Goal: Navigation & Orientation: Go to known website

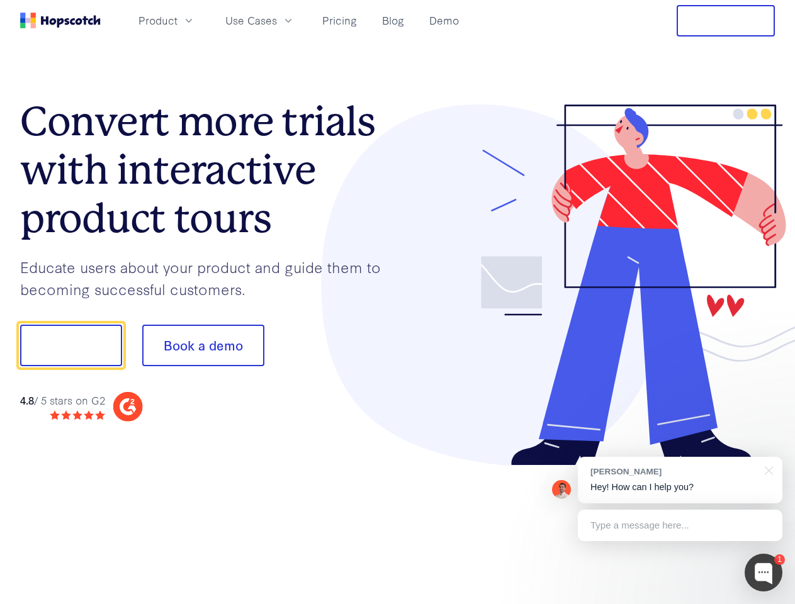
click at [398, 302] on div at bounding box center [587, 285] width 378 height 362
click at [178, 20] on span "Product" at bounding box center [157, 21] width 39 height 16
click at [277, 20] on span "Use Cases" at bounding box center [251, 21] width 52 height 16
click at [726, 21] on button "Free Trial" at bounding box center [726, 20] width 98 height 31
click at [70, 346] on button "Show me!" at bounding box center [71, 346] width 102 height 42
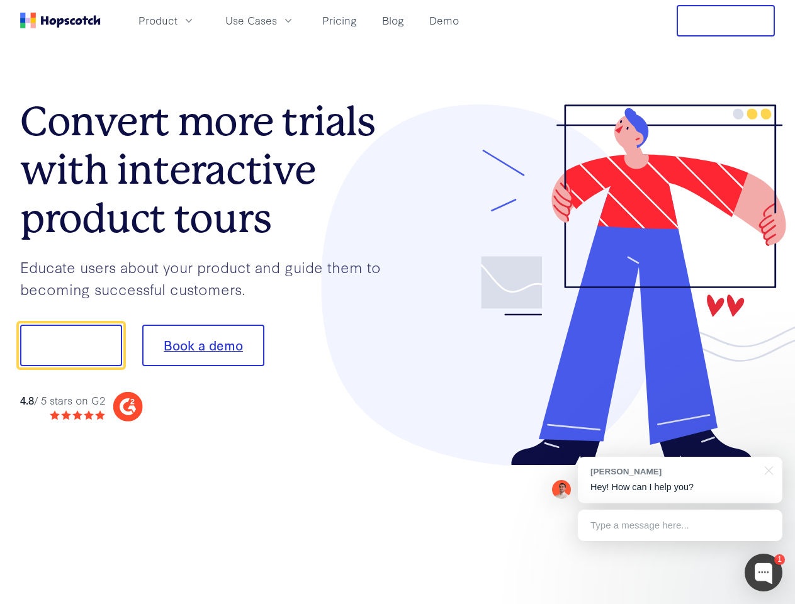
click at [203, 346] on button "Book a demo" at bounding box center [203, 346] width 122 height 42
click at [764, 573] on div at bounding box center [764, 573] width 38 height 38
click at [680, 480] on div "[PERSON_NAME] Hey! How can I help you?" at bounding box center [680, 480] width 205 height 47
click at [767, 470] on div at bounding box center [664, 344] width 236 height 420
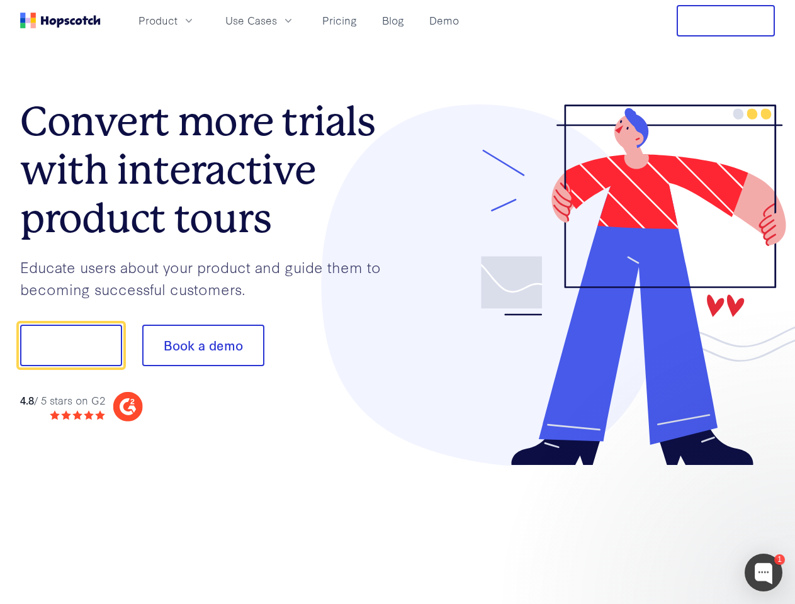
click at [680, 526] on div at bounding box center [664, 428] width 236 height 251
